Goal: Task Accomplishment & Management: Manage account settings

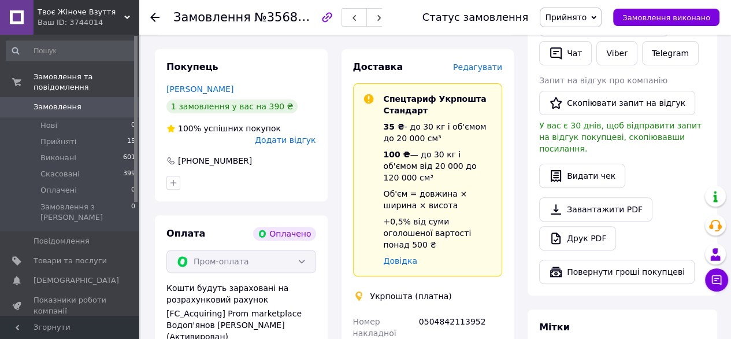
scroll to position [305, 0]
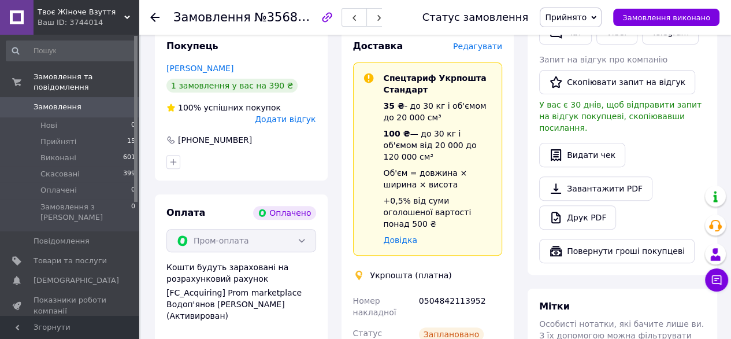
click at [64, 102] on span "Замовлення" at bounding box center [58, 107] width 48 height 10
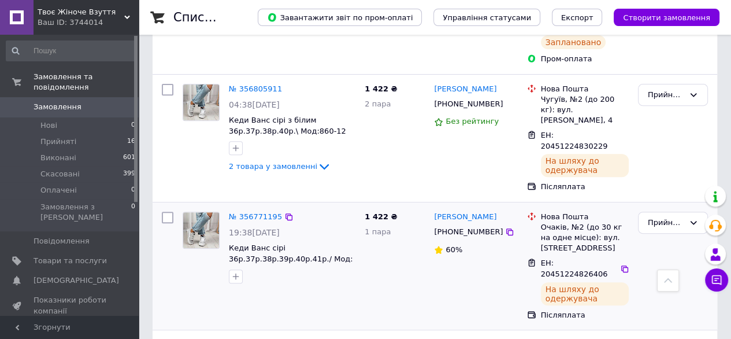
scroll to position [463, 0]
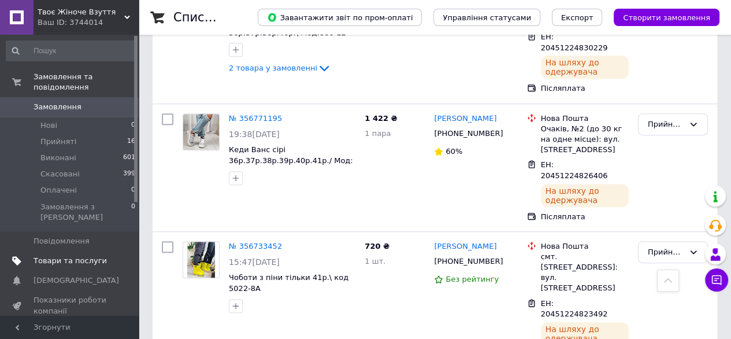
click at [75, 256] on span "Товари та послуги" at bounding box center [70, 261] width 73 height 10
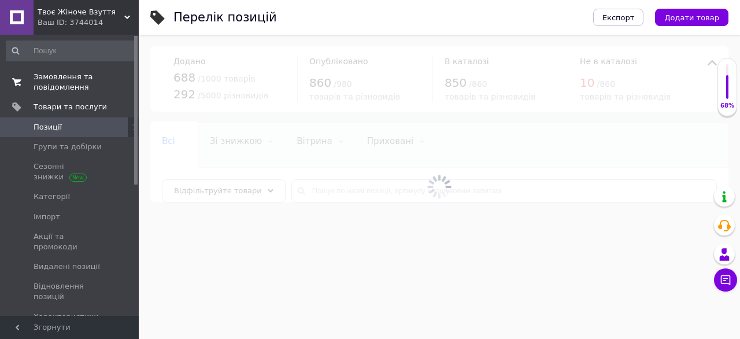
click at [41, 83] on span "Замовлення та повідомлення" at bounding box center [70, 82] width 73 height 21
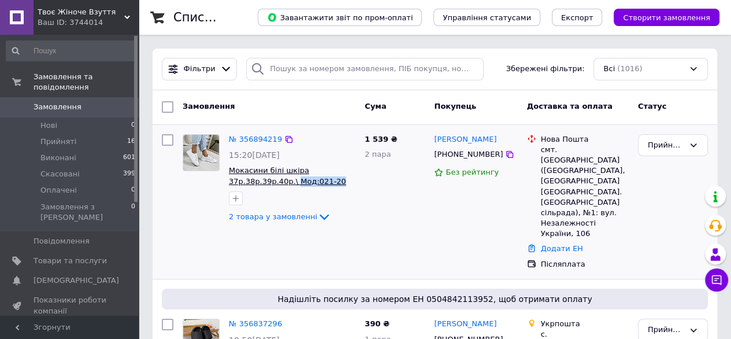
drag, startPoint x: 342, startPoint y: 183, endPoint x: 290, endPoint y: 183, distance: 52.6
click at [290, 183] on span "Мокасини білі шкіра 37р.38р.39р.40р.\ Мод:021-20" at bounding box center [292, 175] width 127 height 21
copy span "Мод:021-20"
click at [69, 256] on span "Товари та послуги" at bounding box center [70, 261] width 73 height 10
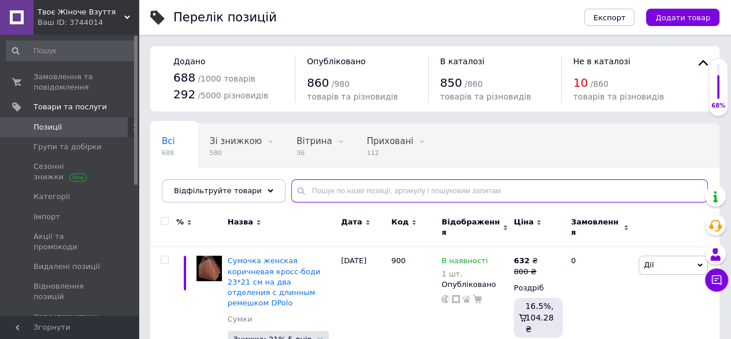
click at [333, 192] on input "text" at bounding box center [499, 190] width 417 height 23
paste input "Мод:021-20"
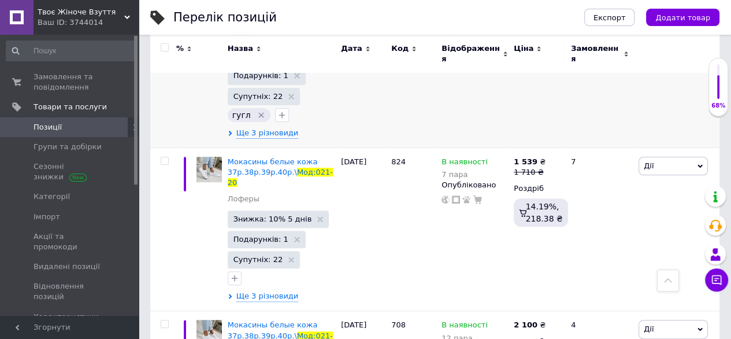
scroll to position [289, 0]
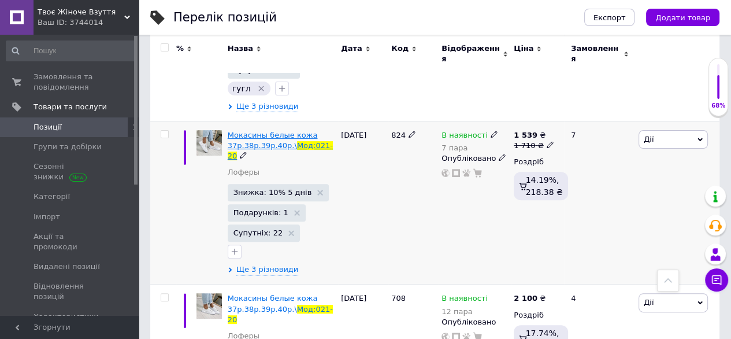
type input "Мод:021-20"
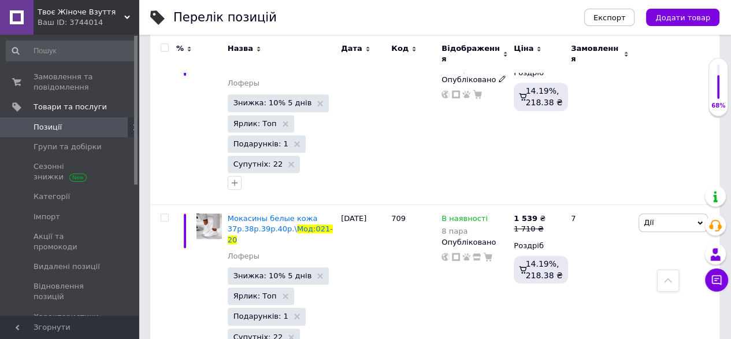
scroll to position [683, 0]
